Goal: Transaction & Acquisition: Book appointment/travel/reservation

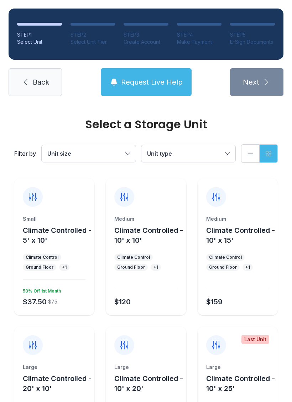
scroll to position [93, 0]
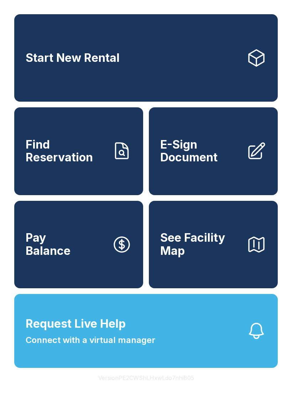
click at [201, 256] on span "See Facility Map" at bounding box center [200, 244] width 80 height 26
click at [79, 266] on link "Pay Balance" at bounding box center [78, 244] width 129 height 87
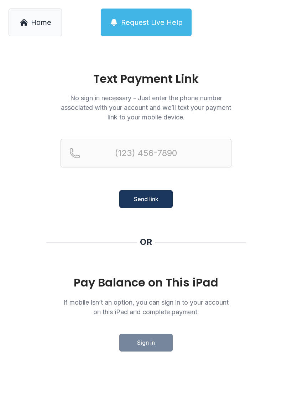
click at [34, 25] on span "Home" at bounding box center [41, 22] width 20 height 10
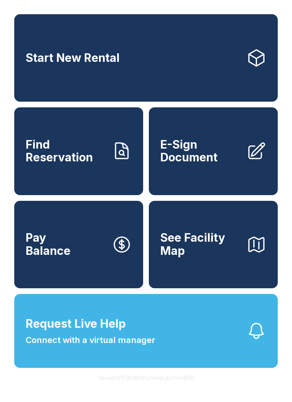
click at [135, 40] on link "Start New Rental" at bounding box center [145, 57] width 263 height 87
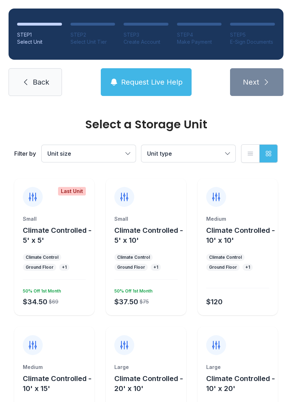
click at [94, 25] on div at bounding box center [92, 24] width 45 height 3
click at [91, 149] on button "Unit size" at bounding box center [89, 153] width 94 height 17
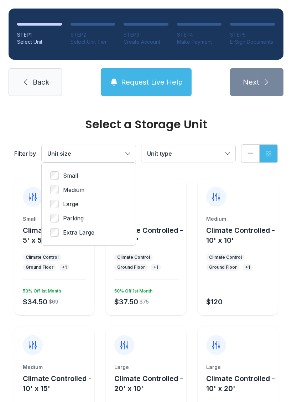
click at [68, 174] on span "Small" at bounding box center [70, 175] width 15 height 9
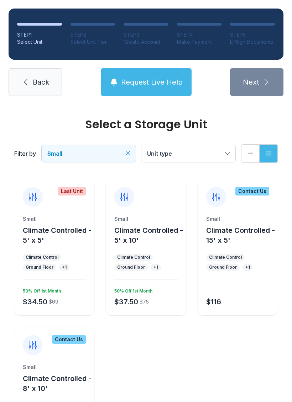
click at [180, 151] on span "Unit type" at bounding box center [184, 153] width 75 height 9
click at [38, 83] on span "Back" at bounding box center [41, 82] width 16 height 10
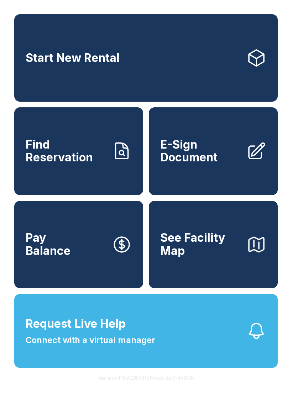
click at [218, 277] on button "See Facility Map" at bounding box center [213, 244] width 129 height 87
click at [189, 90] on link "Start New Rental" at bounding box center [145, 57] width 263 height 87
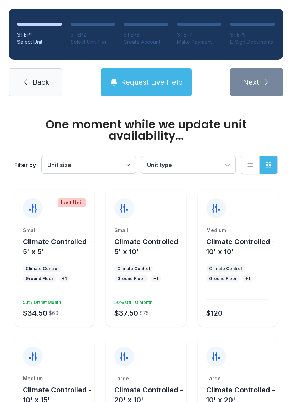
click at [74, 230] on div "Small" at bounding box center [54, 230] width 63 height 7
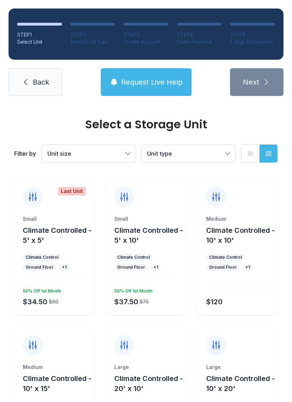
click at [128, 214] on div "Small Climate Controlled - 5' x 10' Climate Control Ground Floor + 1 $37.50 $75…" at bounding box center [146, 246] width 80 height 137
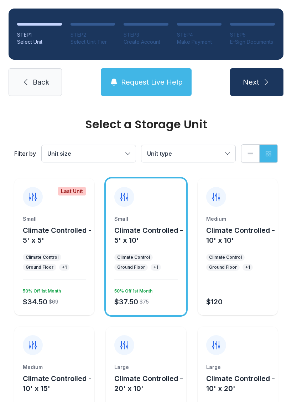
click at [253, 81] on span "Next" at bounding box center [250, 82] width 16 height 10
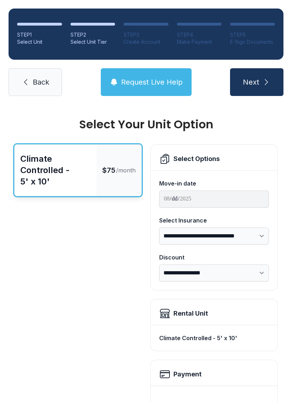
click at [41, 81] on span "Back" at bounding box center [41, 82] width 16 height 10
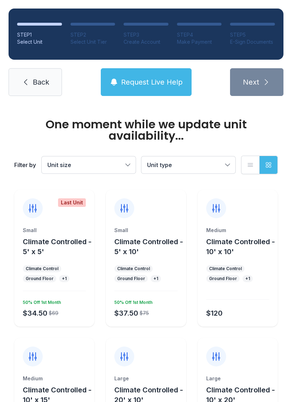
click at [32, 75] on link "Back" at bounding box center [35, 82] width 53 height 28
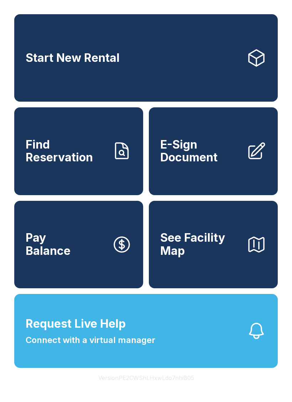
click at [193, 255] on span "See Facility Map" at bounding box center [200, 244] width 80 height 26
click at [204, 68] on link "Start New Rental" at bounding box center [145, 57] width 263 height 87
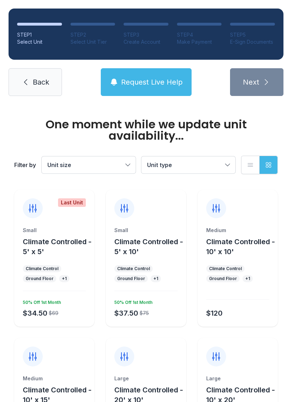
click at [157, 214] on div at bounding box center [146, 204] width 80 height 28
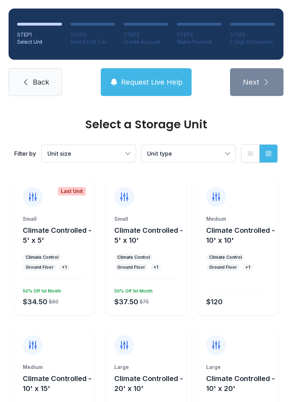
click at [158, 209] on div "Small Climate Controlled - 5' x 10' Climate Control Ground Floor + 1 $37.50 $75…" at bounding box center [146, 246] width 80 height 137
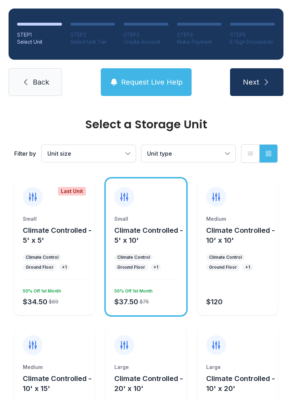
click at [253, 79] on span "Next" at bounding box center [250, 82] width 16 height 10
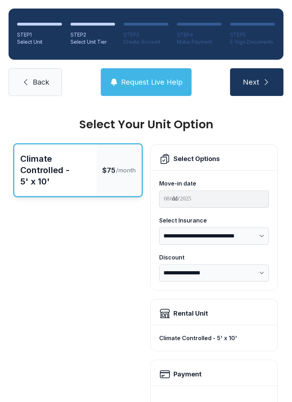
click at [255, 76] on button "Next" at bounding box center [256, 82] width 53 height 28
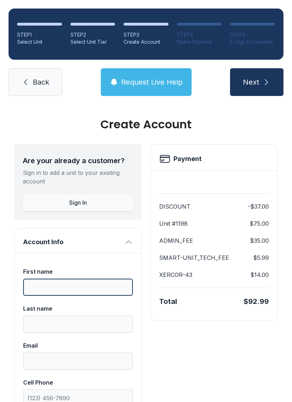
click at [59, 282] on input "First name" at bounding box center [78, 287] width 110 height 17
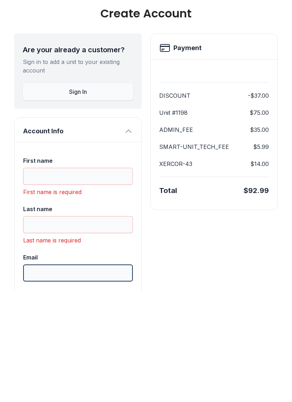
click at [256, 68] on button "Next" at bounding box center [256, 82] width 53 height 28
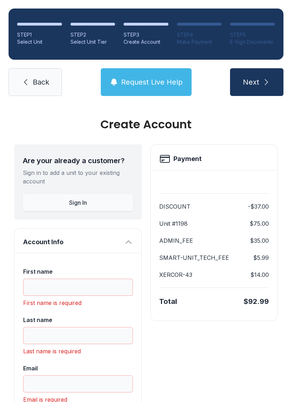
click at [39, 68] on link "Back" at bounding box center [35, 82] width 53 height 28
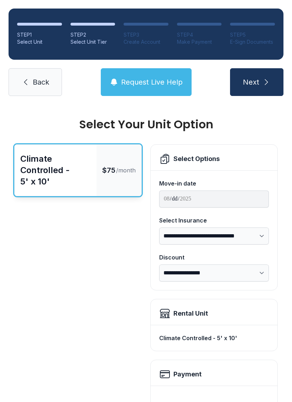
click at [258, 81] on span "Next" at bounding box center [250, 82] width 16 height 10
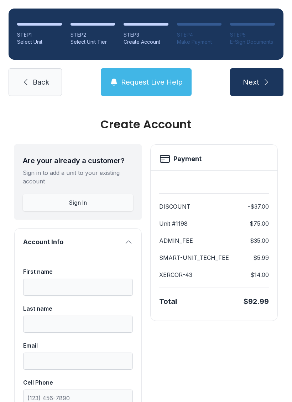
click at [38, 75] on link "Back" at bounding box center [35, 82] width 53 height 28
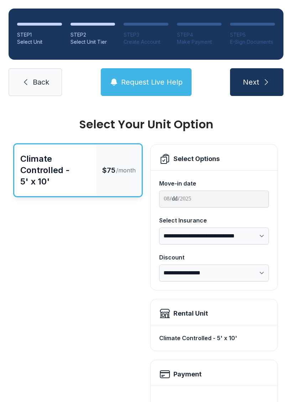
click at [35, 88] on link "Back" at bounding box center [35, 82] width 53 height 28
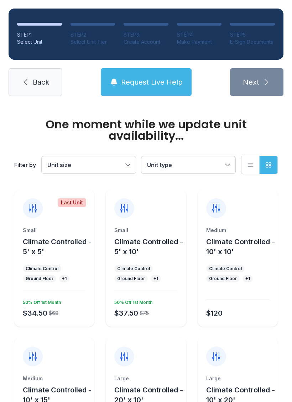
click at [37, 82] on span "Back" at bounding box center [41, 82] width 16 height 10
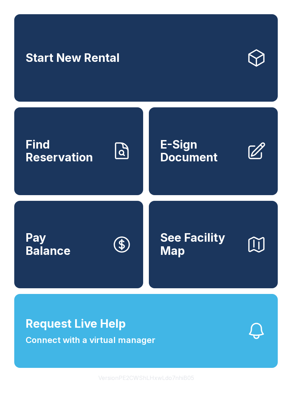
click at [70, 161] on span "Find Reservation" at bounding box center [66, 151] width 80 height 26
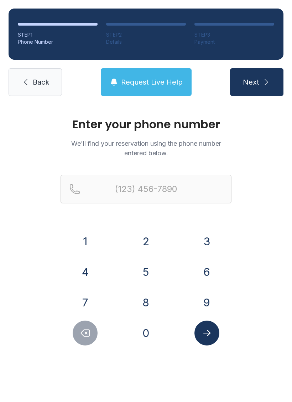
click at [45, 90] on link "Back" at bounding box center [35, 82] width 53 height 28
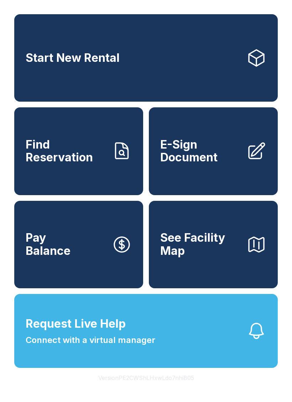
click at [198, 160] on span "E-Sign Document" at bounding box center [200, 151] width 80 height 26
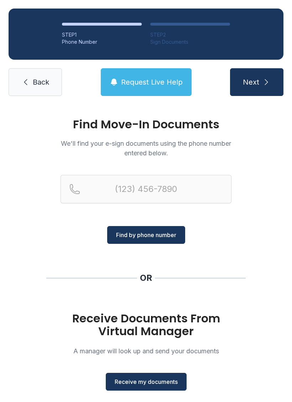
click at [42, 90] on link "Back" at bounding box center [35, 82] width 53 height 28
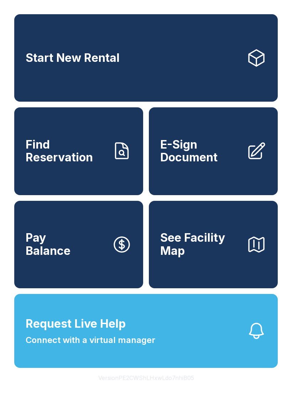
click at [199, 282] on button "See Facility Map" at bounding box center [213, 244] width 129 height 87
